Goal: Task Accomplishment & Management: Use online tool/utility

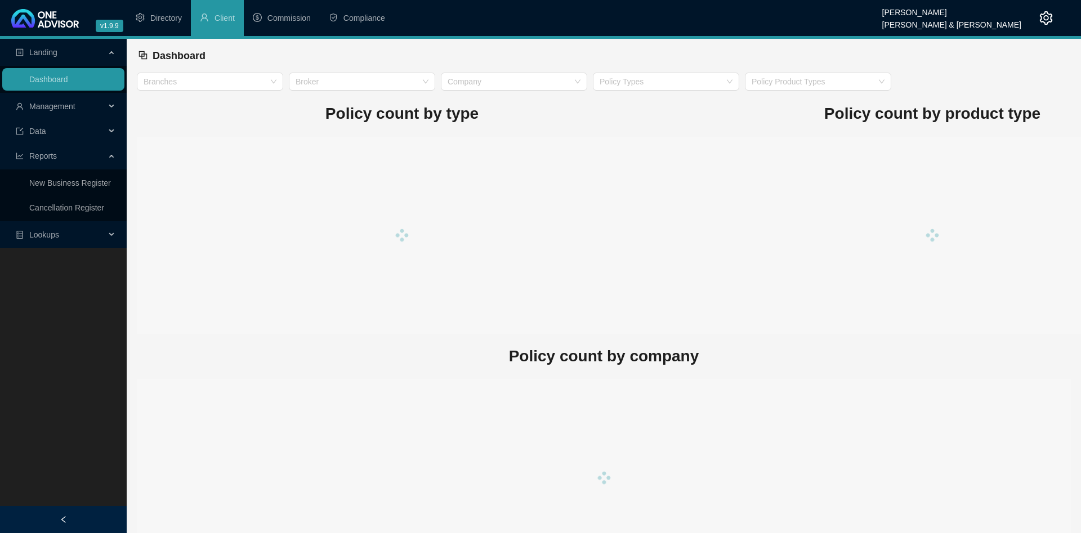
click at [83, 100] on span "Management" at bounding box center [60, 106] width 89 height 23
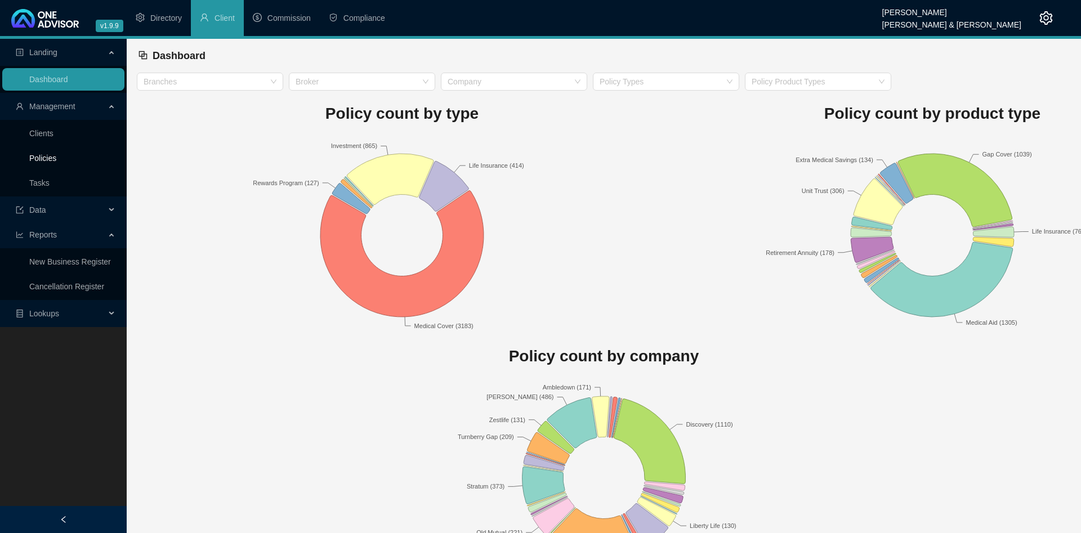
click at [56, 160] on link "Policies" at bounding box center [42, 158] width 27 height 9
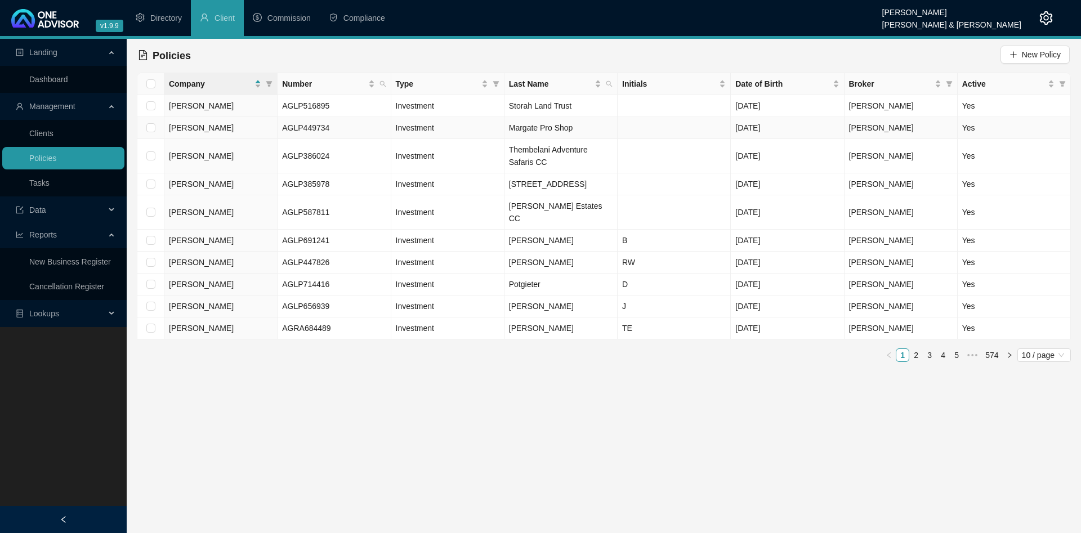
click at [465, 118] on td "Investment" at bounding box center [447, 128] width 113 height 22
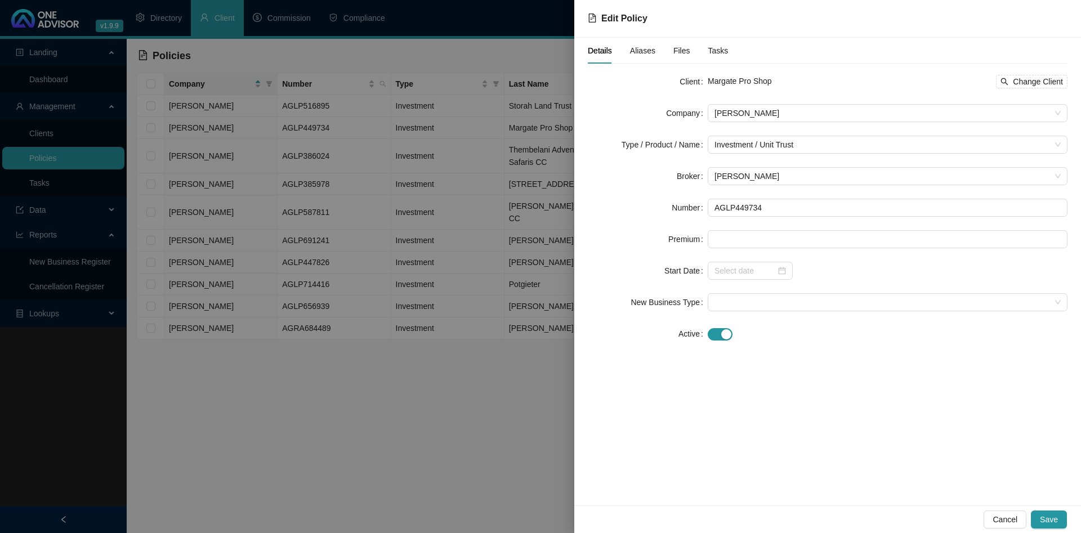
click at [327, 241] on div at bounding box center [540, 266] width 1081 height 533
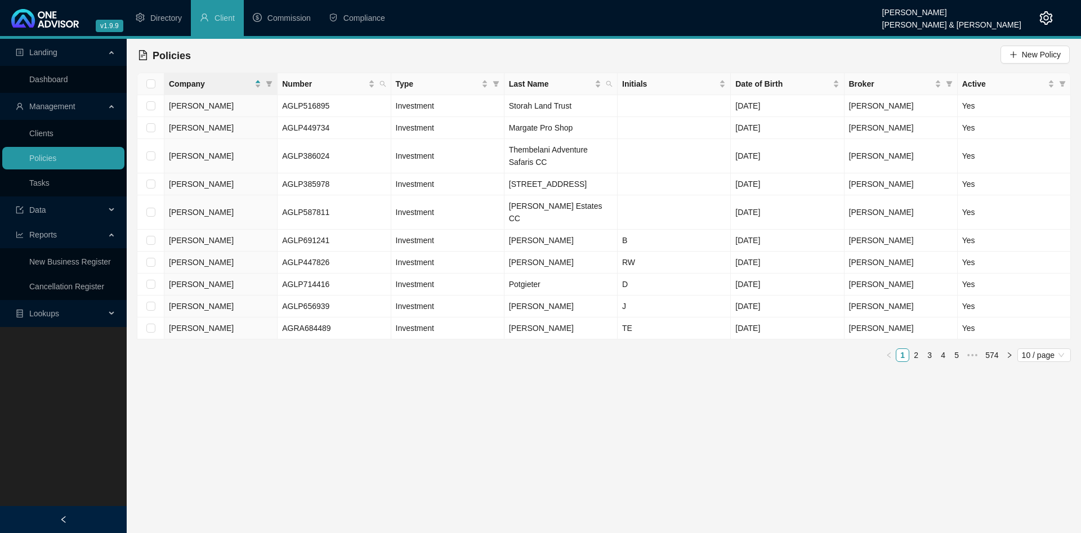
click at [470, 393] on main "Landing Dashboard Management Clients Policies Tasks Data Reports New Business R…" at bounding box center [540, 286] width 1081 height 494
click at [50, 185] on link "Tasks" at bounding box center [39, 182] width 20 height 9
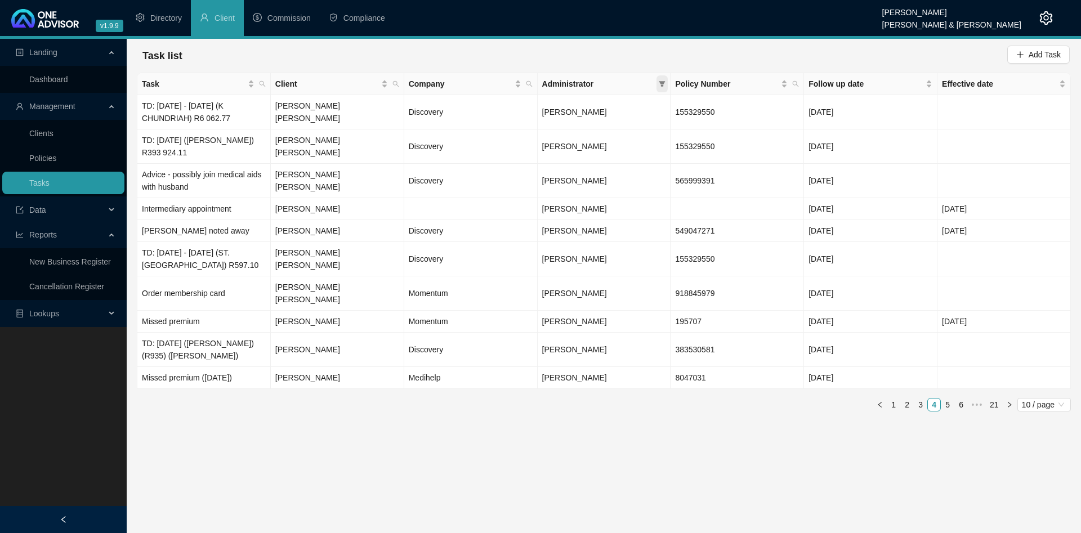
click at [662, 82] on icon "filter" at bounding box center [662, 84] width 6 height 6
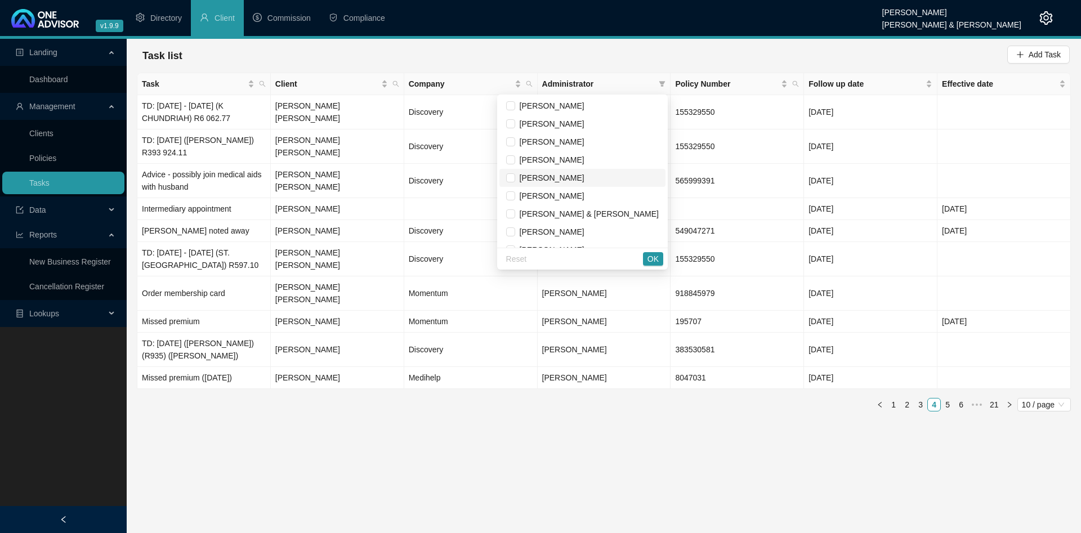
click at [584, 177] on span "[PERSON_NAME]" at bounding box center [549, 177] width 69 height 9
checkbox input "true"
click at [655, 254] on span "OK" at bounding box center [652, 259] width 11 height 12
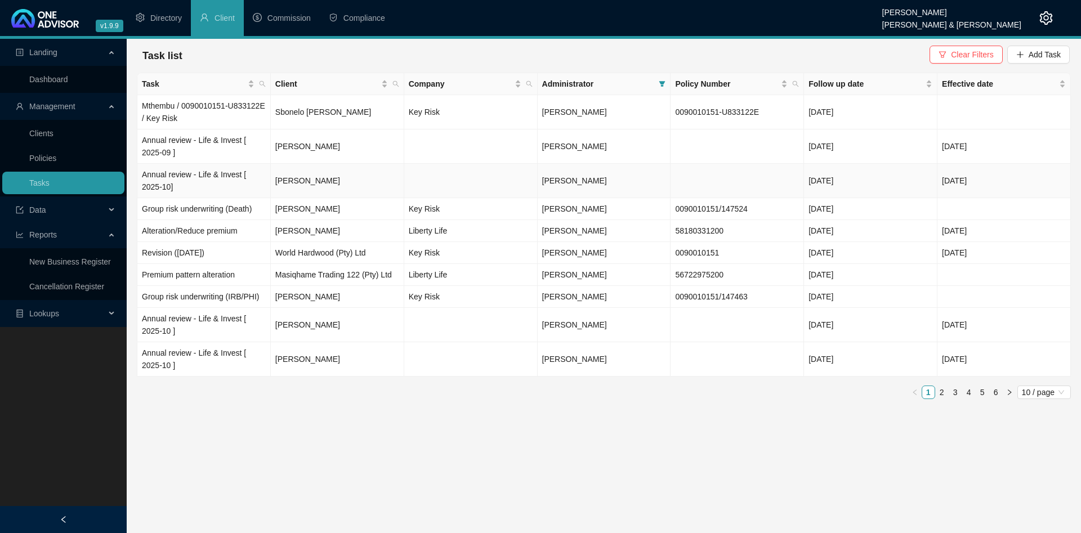
click at [628, 177] on td "[PERSON_NAME]" at bounding box center [603, 181] width 133 height 34
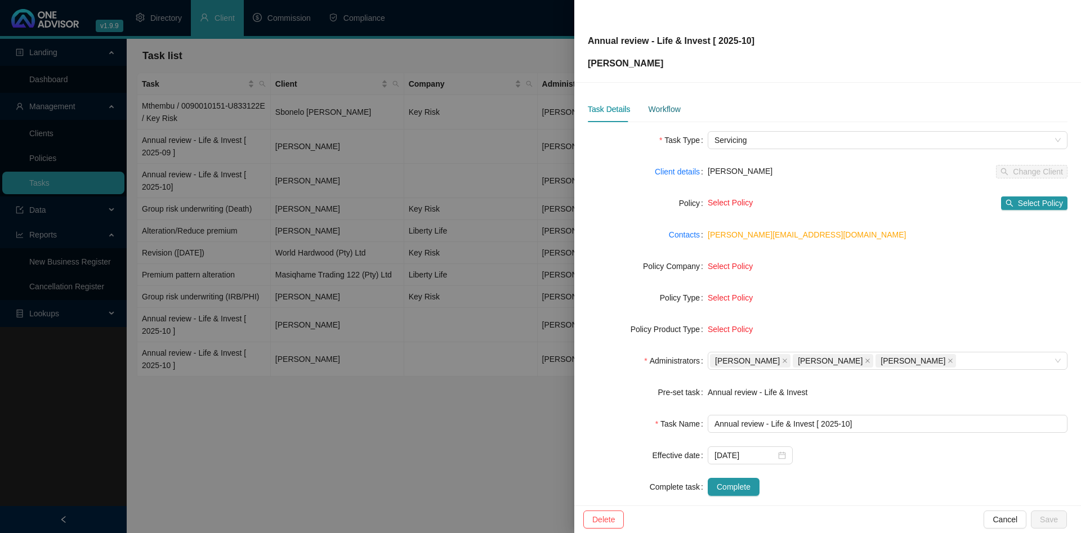
click at [665, 109] on div "Workflow" at bounding box center [664, 109] width 32 height 12
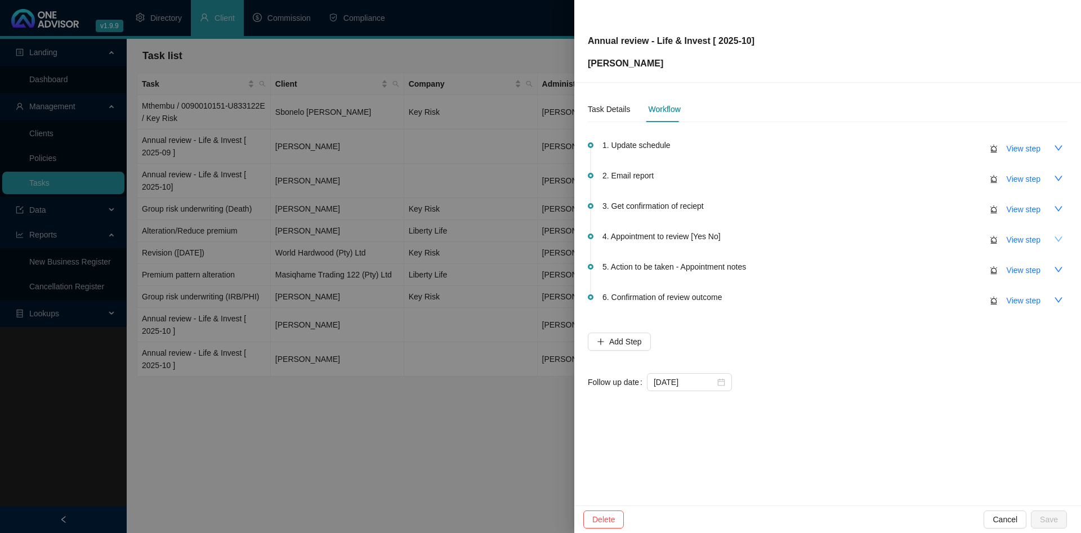
click at [1057, 236] on icon "down" at bounding box center [1058, 239] width 9 height 9
click at [1057, 236] on icon "up" at bounding box center [1058, 239] width 9 height 9
click at [1064, 150] on button "button" at bounding box center [1058, 148] width 18 height 18
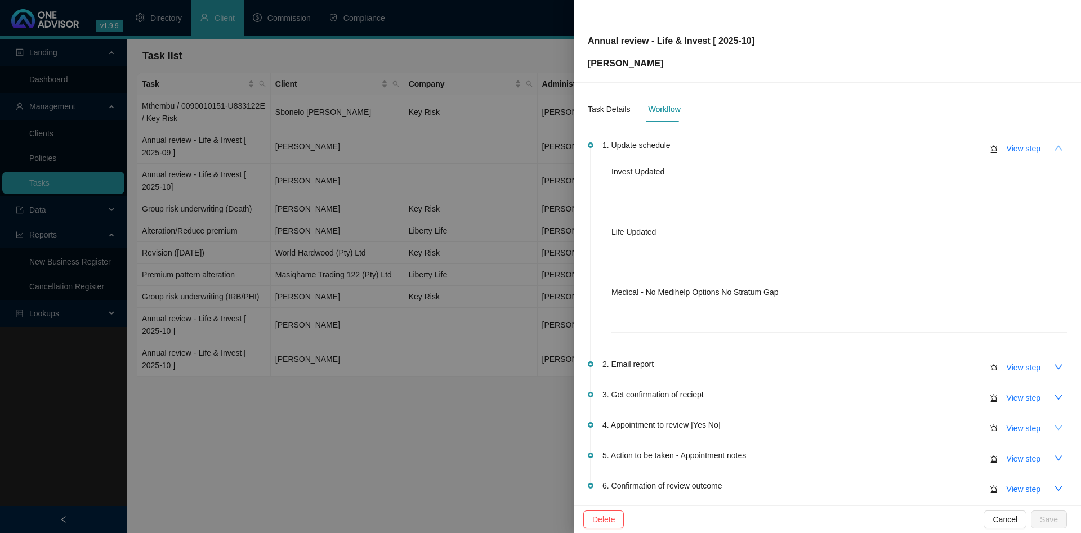
click at [1064, 150] on button "button" at bounding box center [1058, 148] width 18 height 18
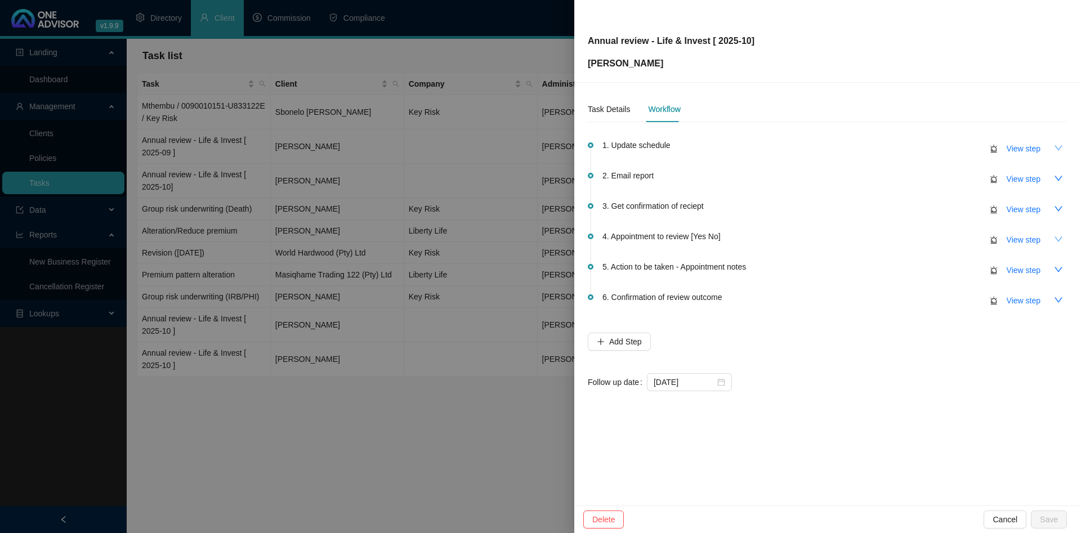
click at [1057, 142] on button "button" at bounding box center [1058, 148] width 18 height 18
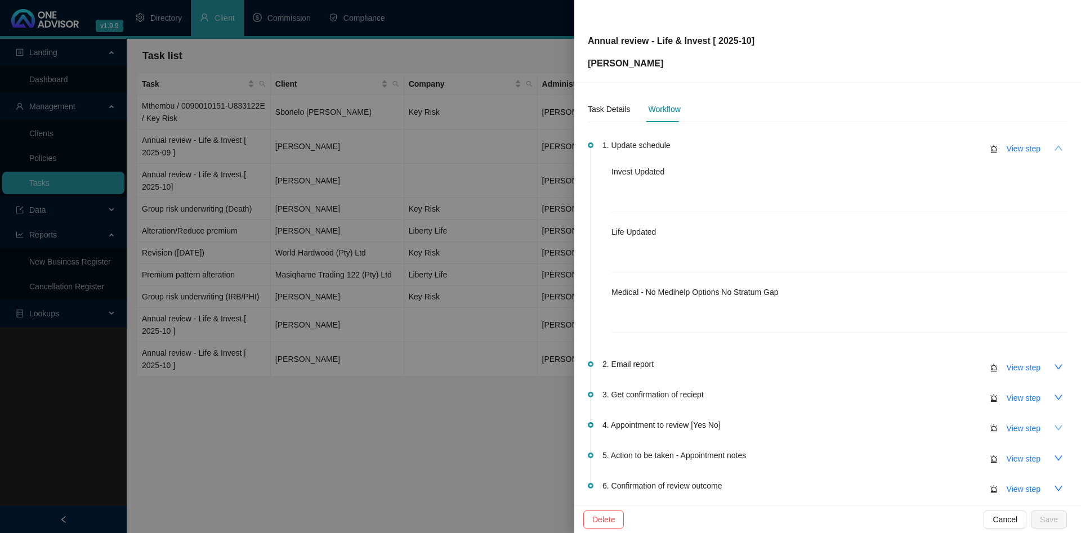
click at [1055, 147] on icon "up" at bounding box center [1058, 148] width 9 height 9
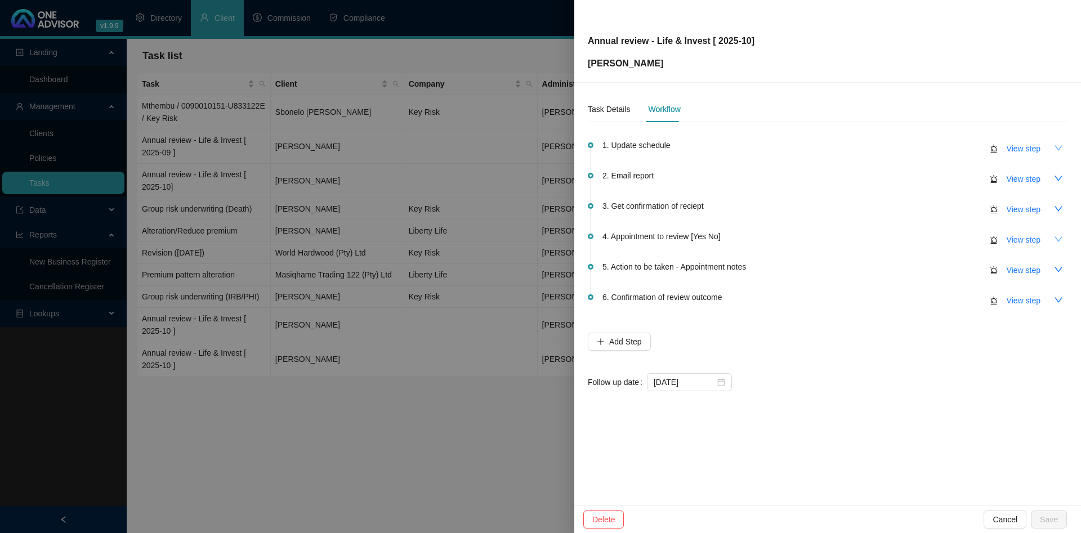
click at [351, 216] on div at bounding box center [540, 266] width 1081 height 533
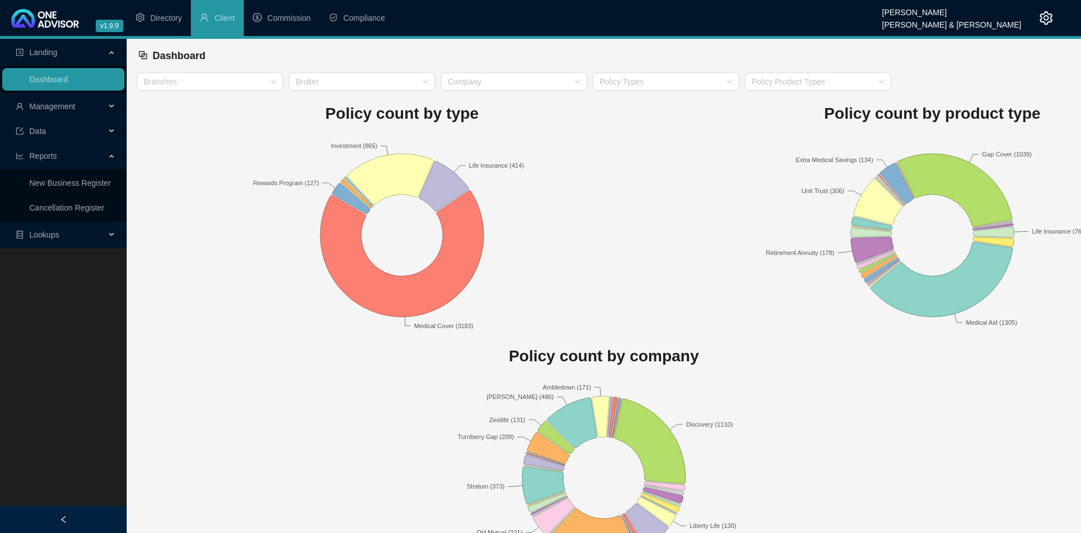
click at [79, 130] on span "Data" at bounding box center [60, 131] width 89 height 23
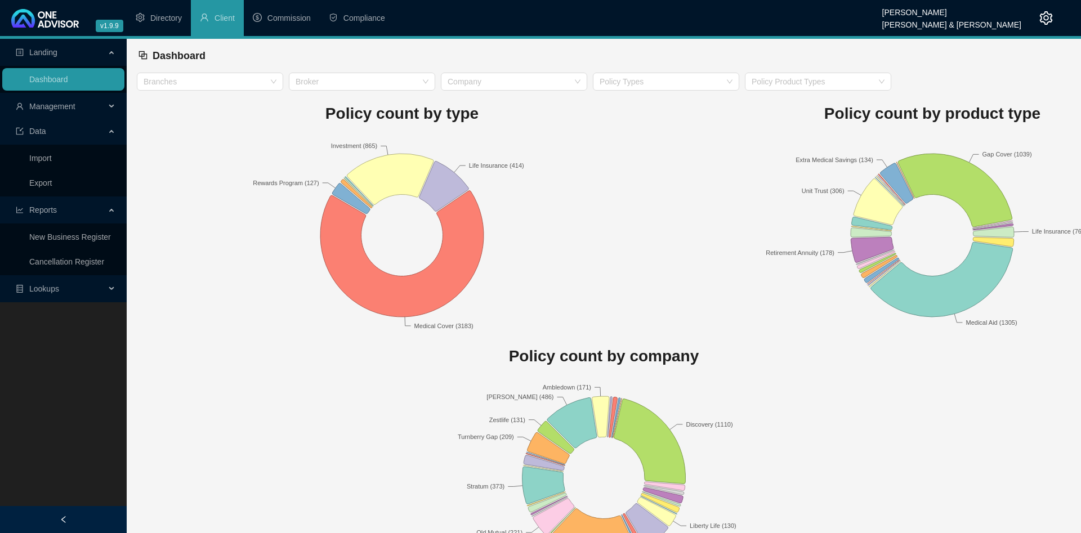
click at [79, 130] on span "Data" at bounding box center [60, 131] width 89 height 23
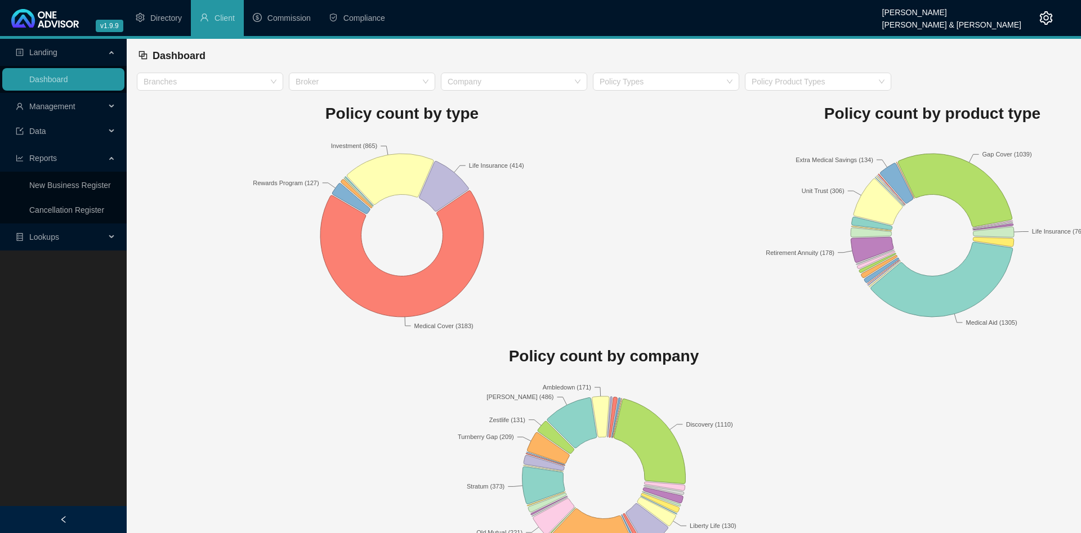
click at [87, 105] on span "Management" at bounding box center [60, 106] width 89 height 23
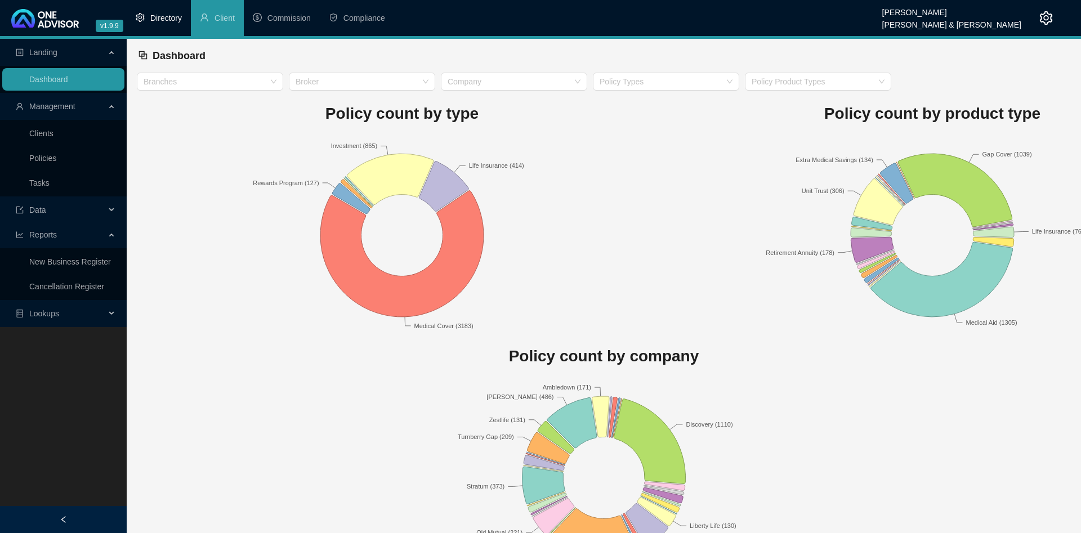
click at [168, 16] on span "Directory" at bounding box center [166, 18] width 32 height 9
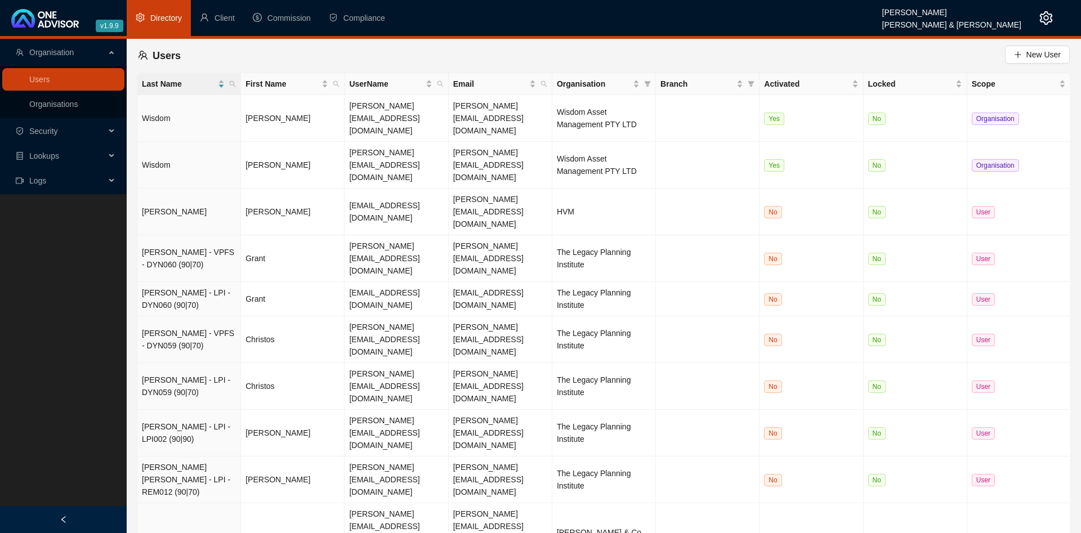
click at [96, 132] on span "Security" at bounding box center [60, 131] width 89 height 23
click at [73, 182] on span "Lookups" at bounding box center [60, 185] width 89 height 23
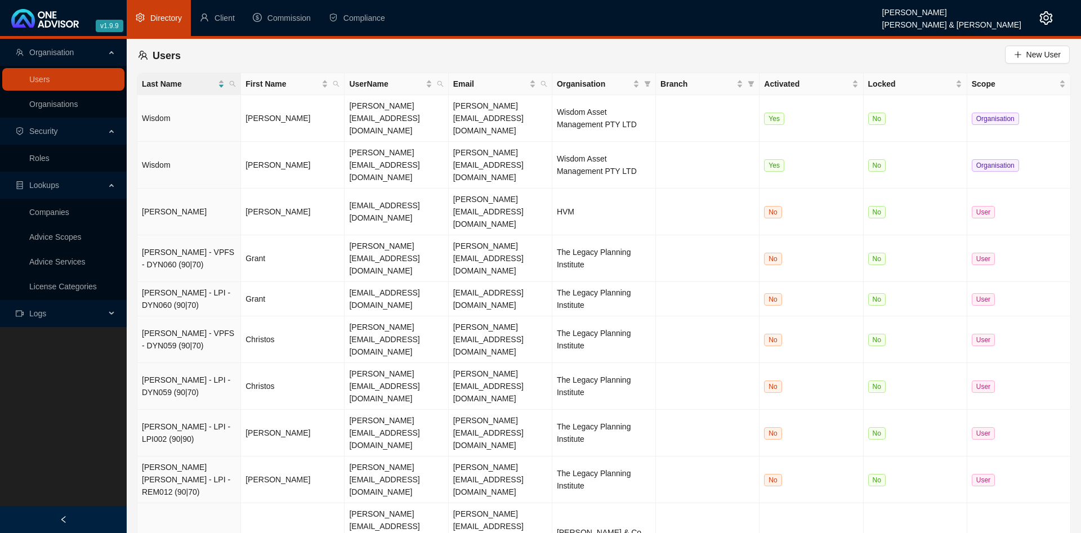
click at [73, 181] on span "Lookups" at bounding box center [60, 185] width 89 height 23
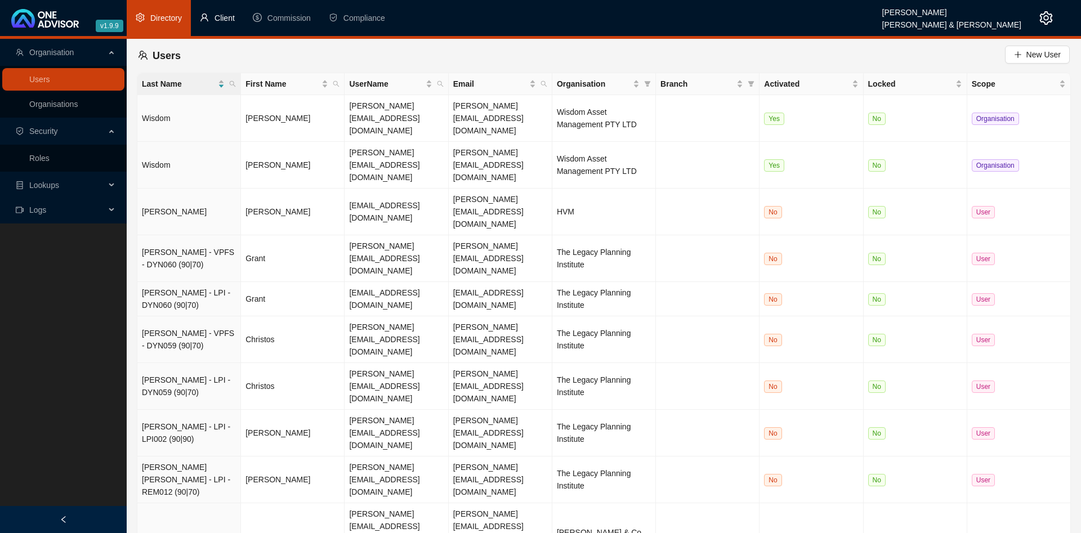
click at [210, 16] on li "Client" at bounding box center [217, 18] width 53 height 36
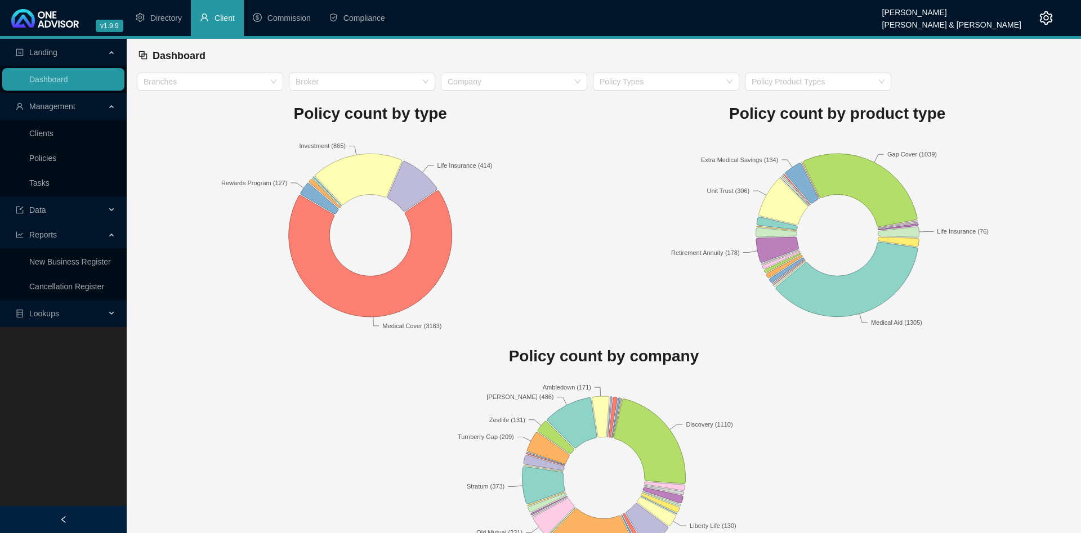
click at [75, 204] on span "Data" at bounding box center [60, 210] width 89 height 23
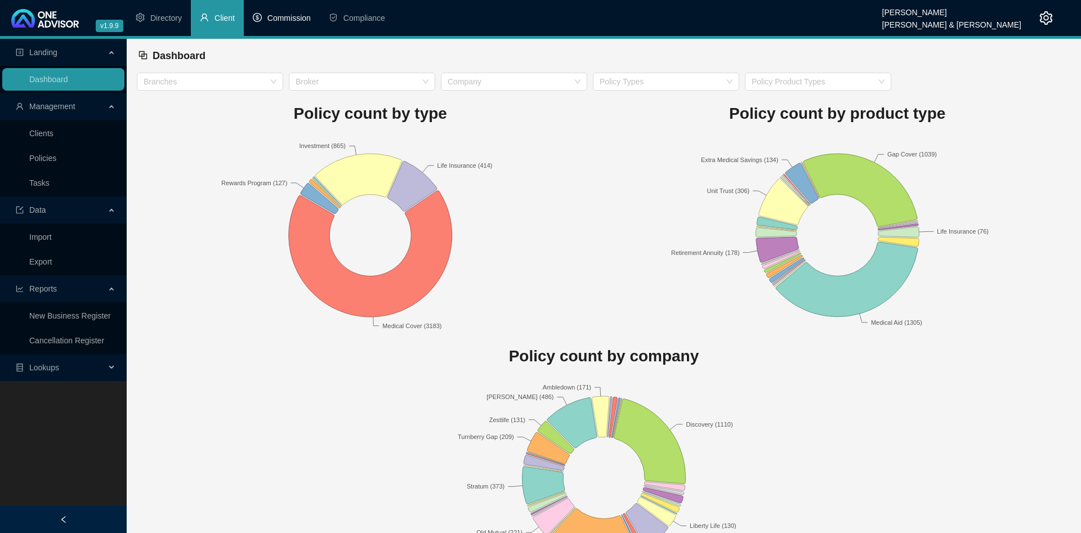
click at [289, 16] on span "Commission" at bounding box center [288, 18] width 43 height 9
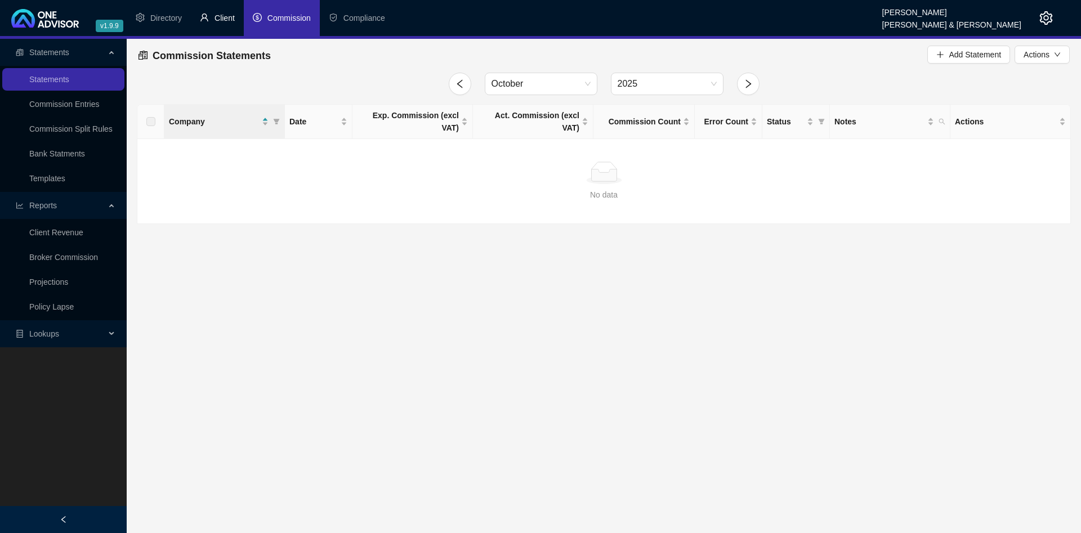
click at [234, 20] on span "Client" at bounding box center [224, 18] width 20 height 9
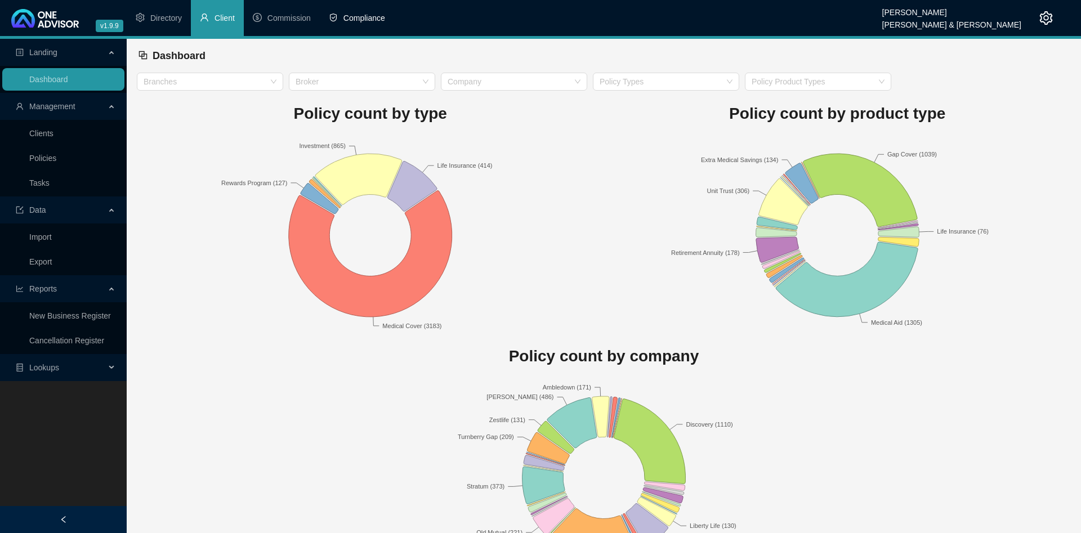
click at [344, 20] on span "Compliance" at bounding box center [364, 18] width 42 height 9
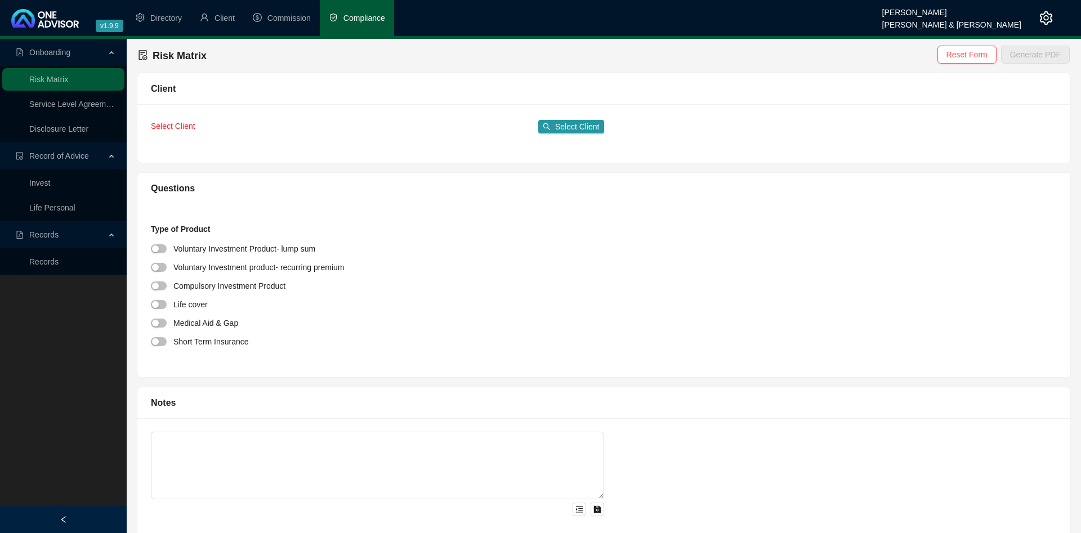
click at [386, 59] on div "Risk Matrix Reset Form Generate PDF" at bounding box center [603, 55] width 931 height 25
click at [71, 131] on link "Disclosure Letter" at bounding box center [58, 128] width 59 height 9
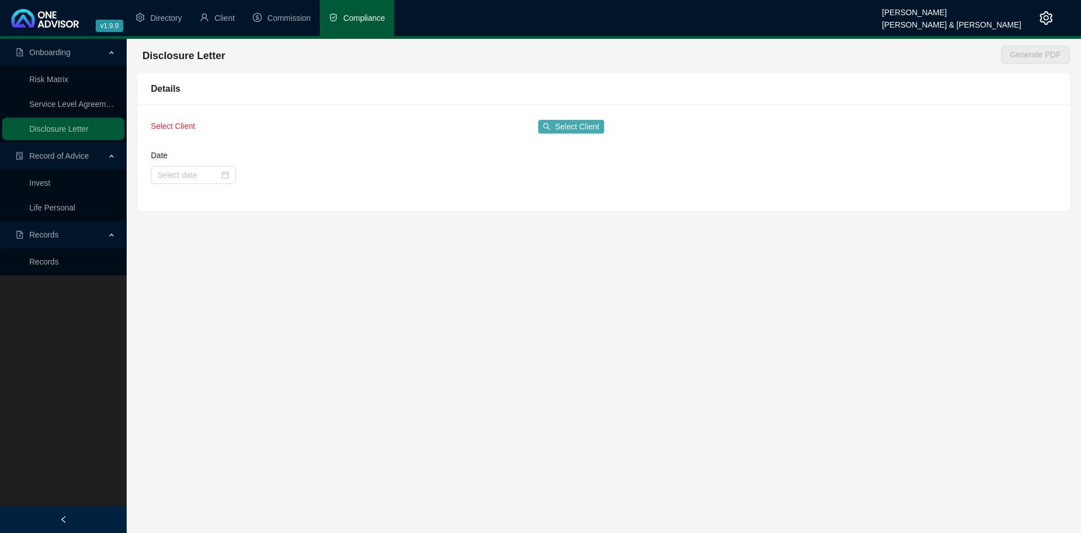
click at [596, 127] on span "Select Client" at bounding box center [577, 126] width 44 height 12
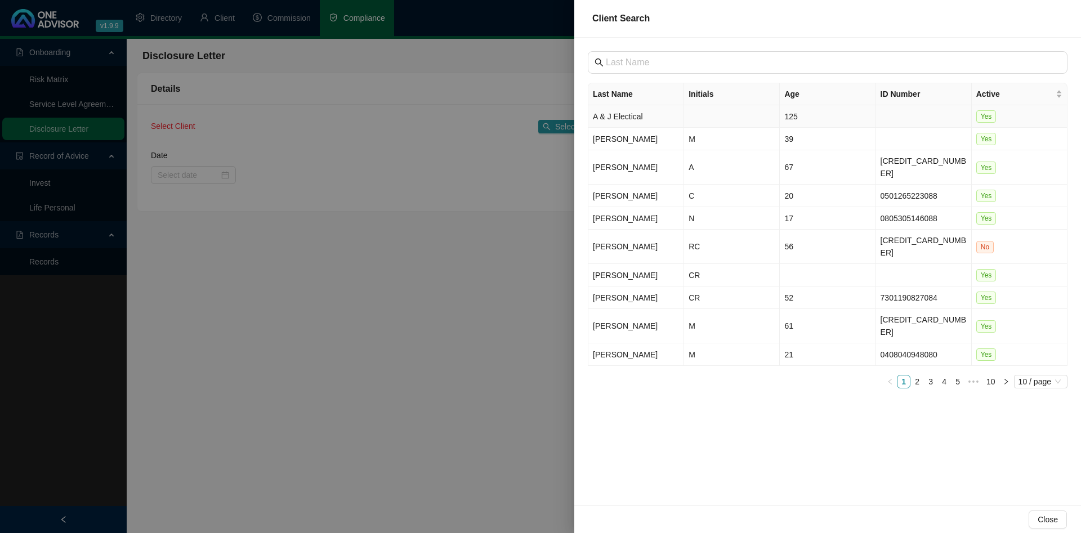
click at [652, 115] on td "A & J Electical" at bounding box center [636, 116] width 96 height 23
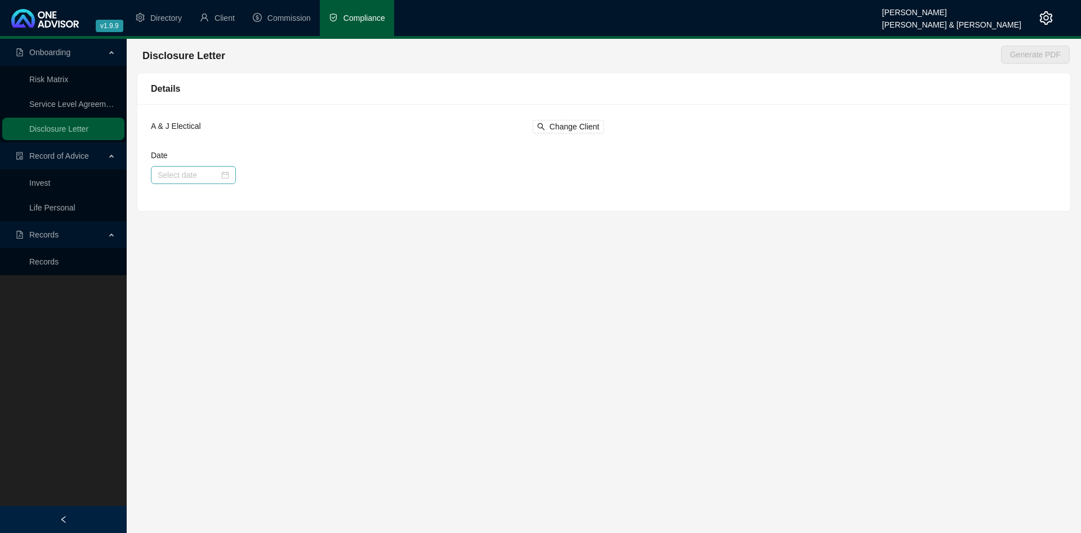
click at [198, 183] on div at bounding box center [193, 175] width 85 height 18
click at [199, 176] on input "Date" at bounding box center [188, 175] width 61 height 12
type input "2025-10-09"
click at [247, 259] on div "9" at bounding box center [252, 265] width 14 height 14
click at [1032, 59] on span "Generate PDF" at bounding box center [1035, 54] width 51 height 12
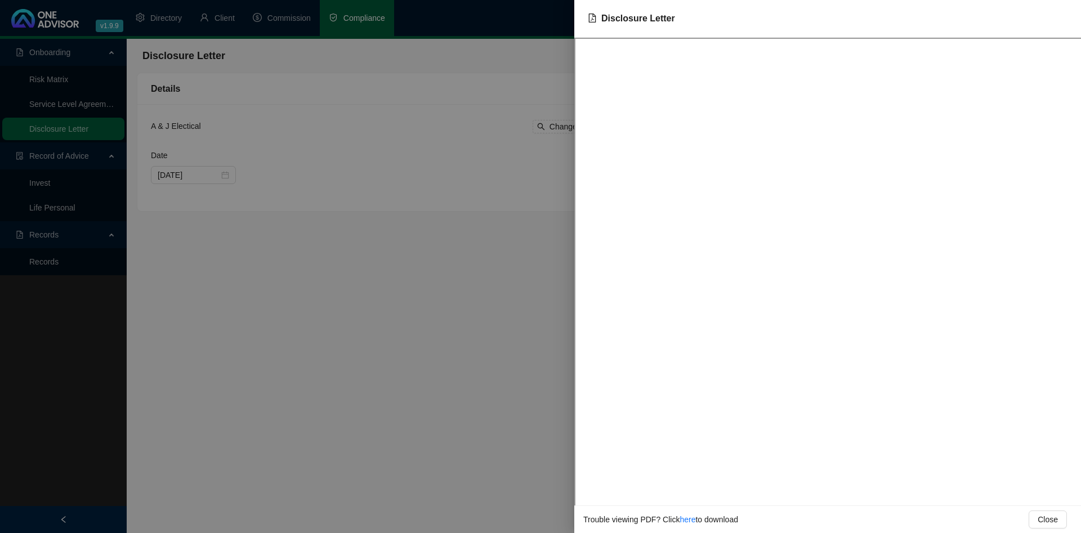
click at [417, 311] on div at bounding box center [540, 266] width 1081 height 533
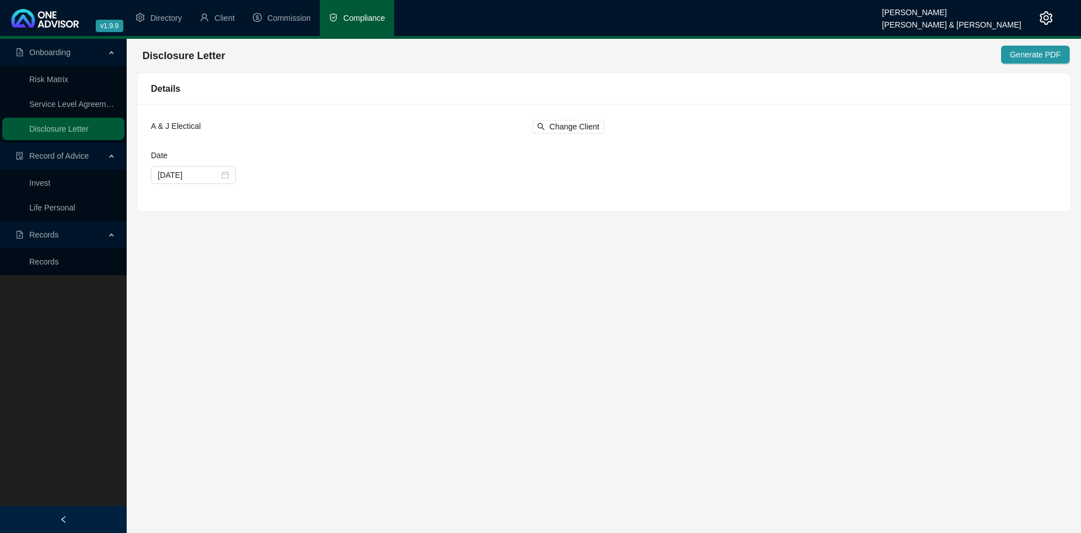
click at [426, 310] on main "Onboarding Risk Matrix Service Level Agreement Disclosure Letter Record of Advi…" at bounding box center [540, 286] width 1081 height 494
click at [1043, 59] on span "Generate PDF" at bounding box center [1035, 54] width 51 height 12
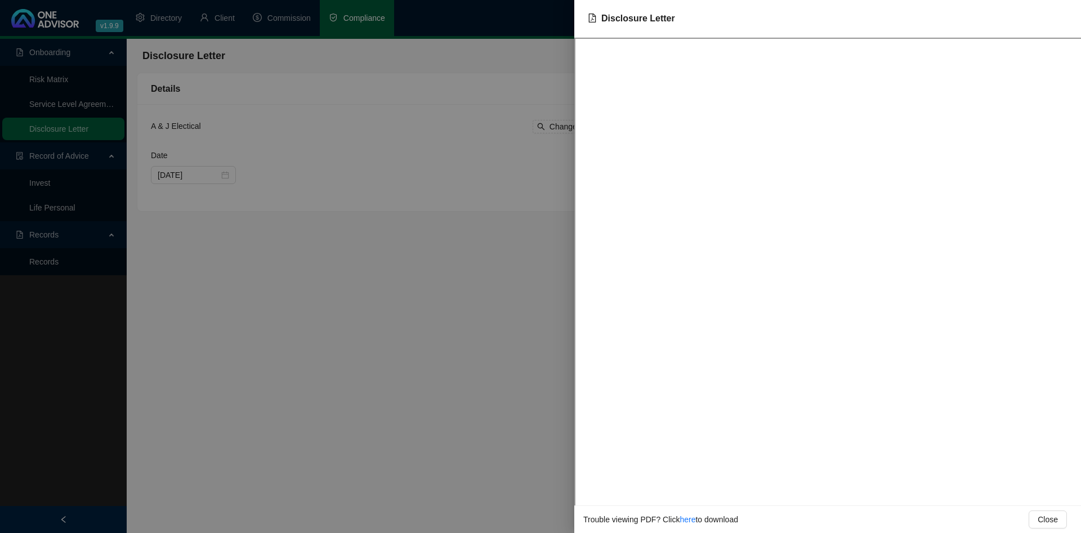
click at [373, 210] on div at bounding box center [540, 266] width 1081 height 533
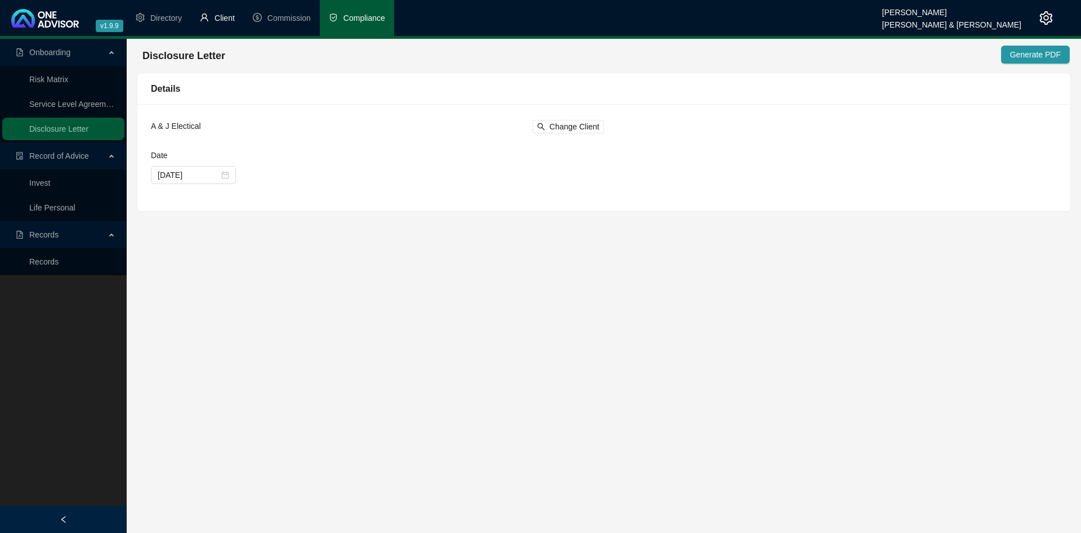
click at [230, 21] on span "Client" at bounding box center [224, 18] width 20 height 9
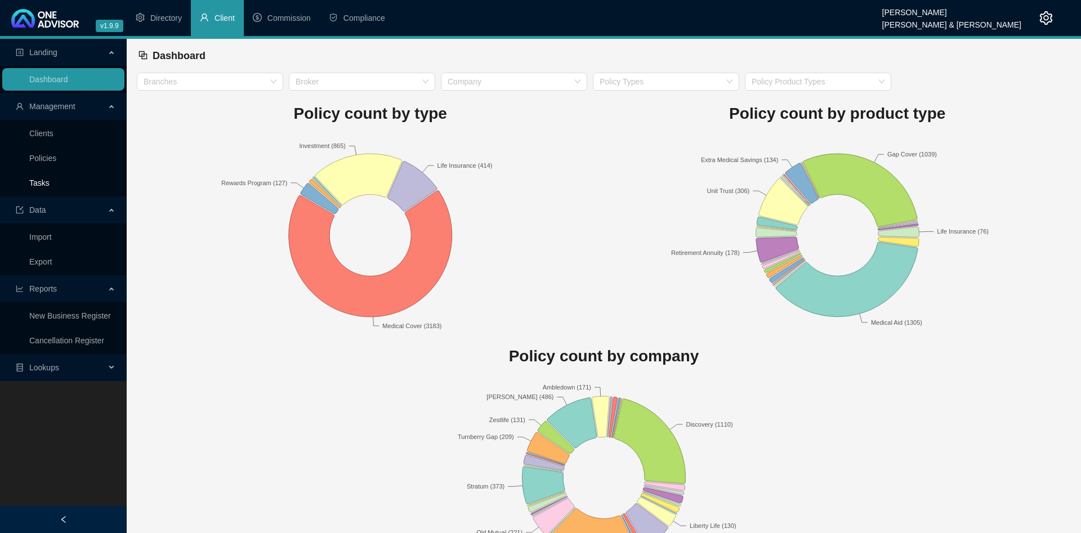
click at [50, 183] on link "Tasks" at bounding box center [39, 182] width 20 height 9
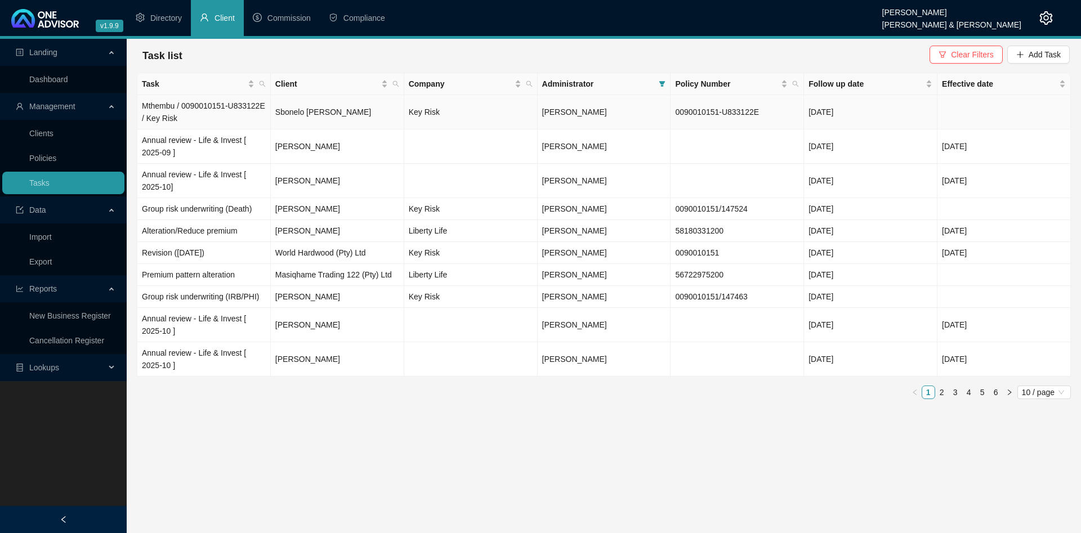
click at [498, 114] on td "Key Risk" at bounding box center [470, 112] width 133 height 34
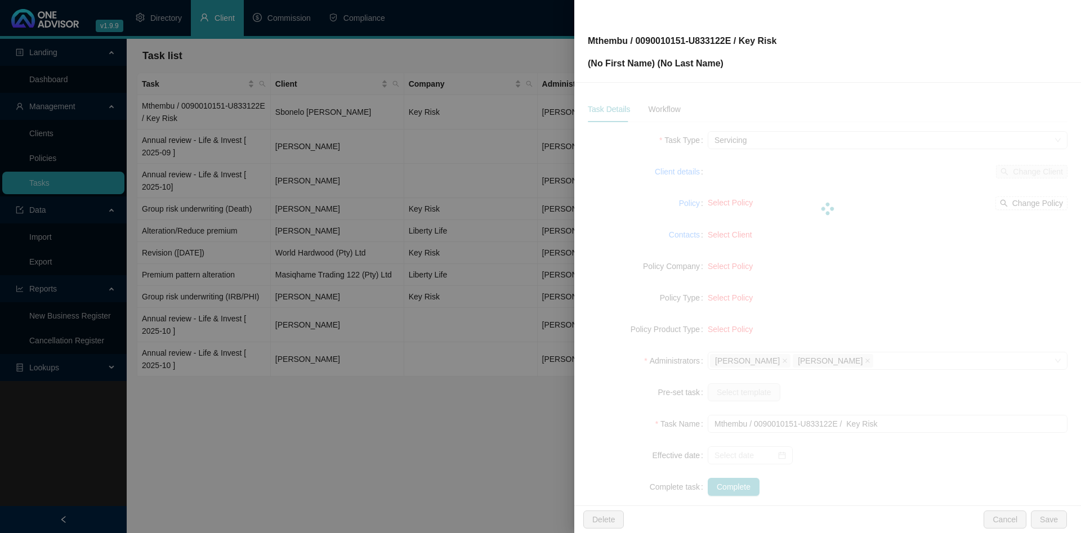
click at [329, 173] on div at bounding box center [540, 266] width 1081 height 533
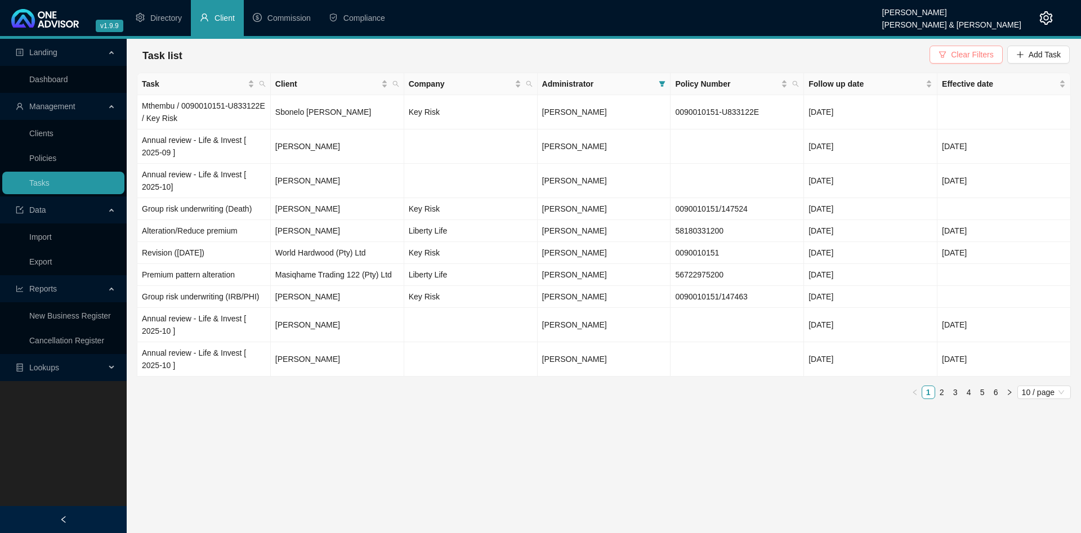
click at [961, 52] on span "Clear Filters" at bounding box center [972, 54] width 42 height 12
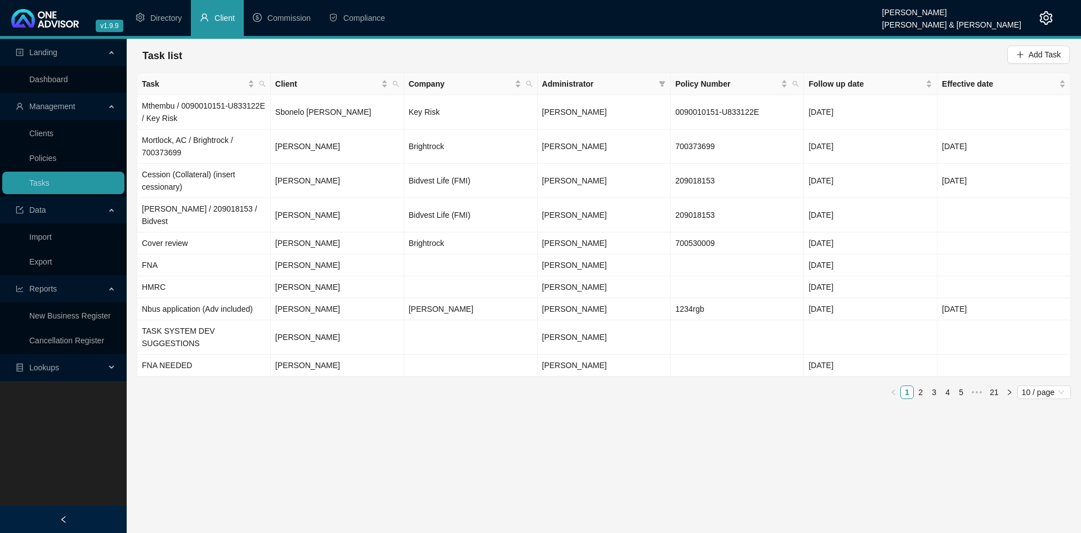
click at [355, 424] on main "Landing Dashboard Management Clients Policies Tasks Data Import Export Reports …" at bounding box center [540, 286] width 1081 height 494
click at [352, 21] on span "Compliance" at bounding box center [364, 18] width 42 height 9
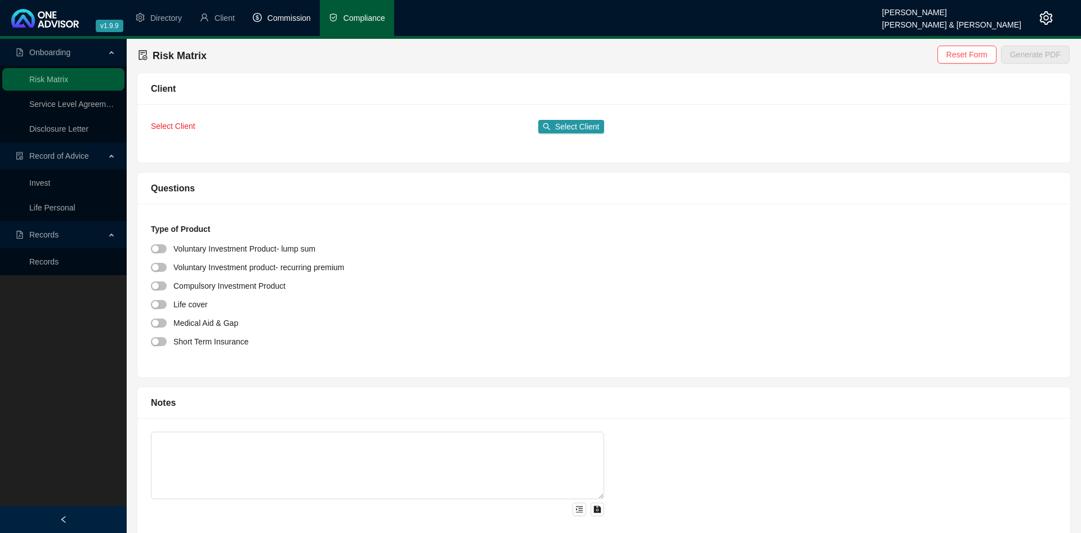
click at [293, 16] on span "Commission" at bounding box center [288, 18] width 43 height 9
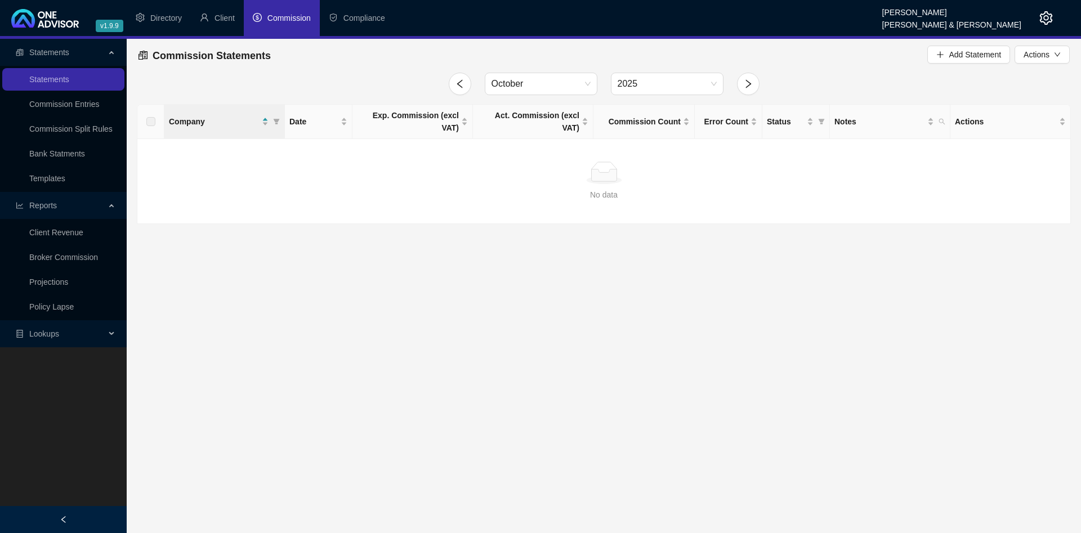
click at [63, 334] on span "Lookups" at bounding box center [60, 333] width 89 height 23
click at [232, 24] on li "Client" at bounding box center [217, 18] width 53 height 36
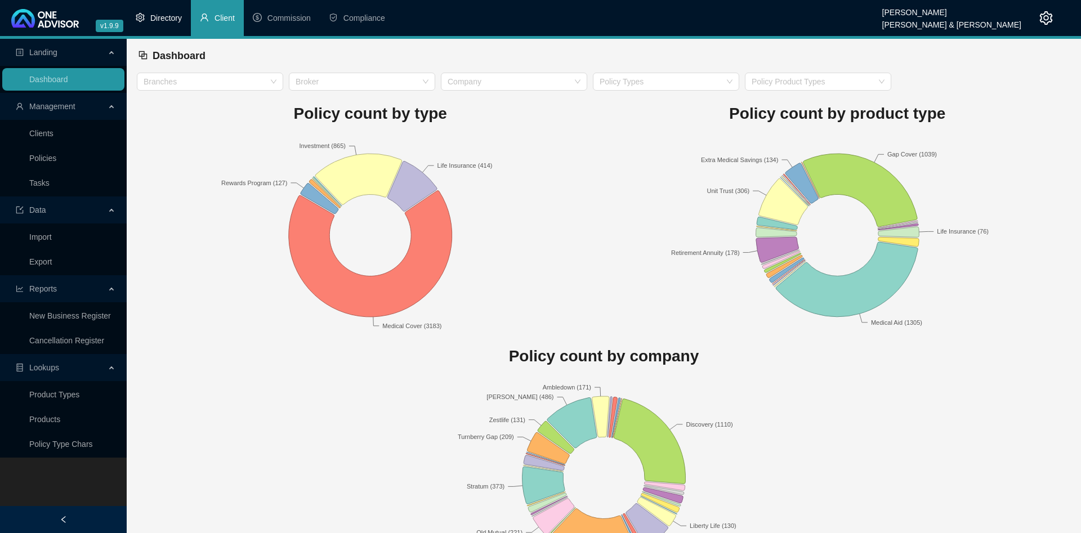
click at [174, 15] on span "Directory" at bounding box center [166, 18] width 32 height 9
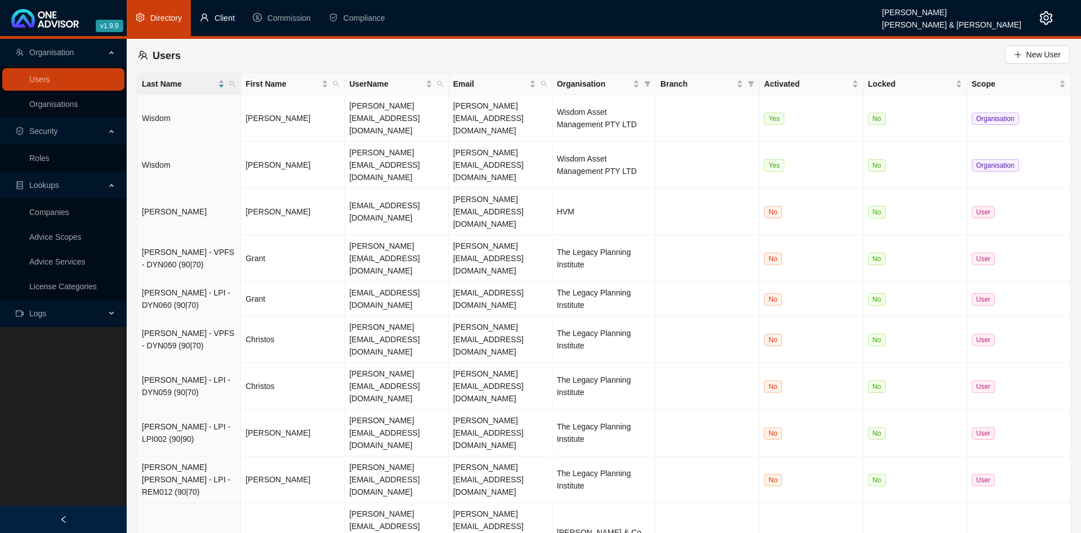
click at [227, 14] on span "Client" at bounding box center [224, 18] width 20 height 9
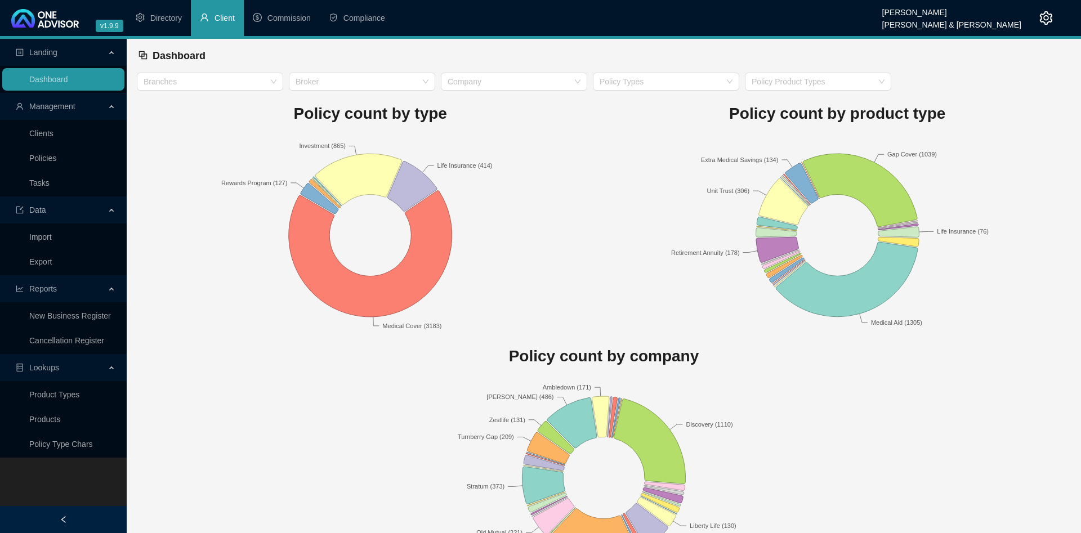
click at [616, 185] on rect at bounding box center [837, 235] width 467 height 197
click at [562, 201] on rect at bounding box center [370, 235] width 467 height 197
